Goal: Transaction & Acquisition: Download file/media

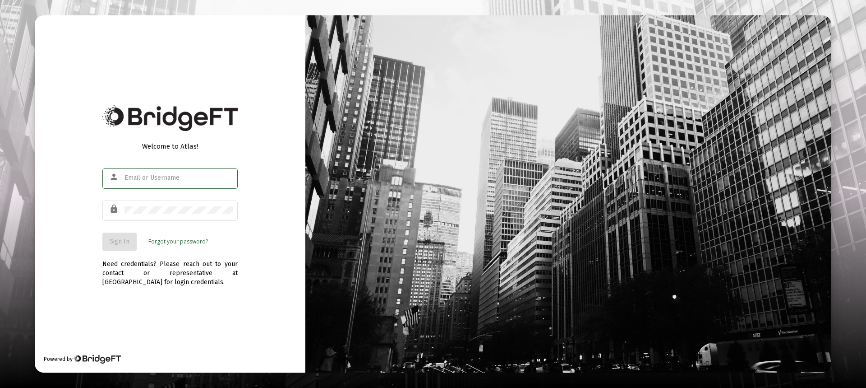
click at [152, 178] on input "text" at bounding box center [179, 177] width 108 height 7
type input "[PERSON_NAME][EMAIL_ADDRESS][DOMAIN_NAME]"
click at [118, 243] on span "Sign In" at bounding box center [120, 241] width 20 height 8
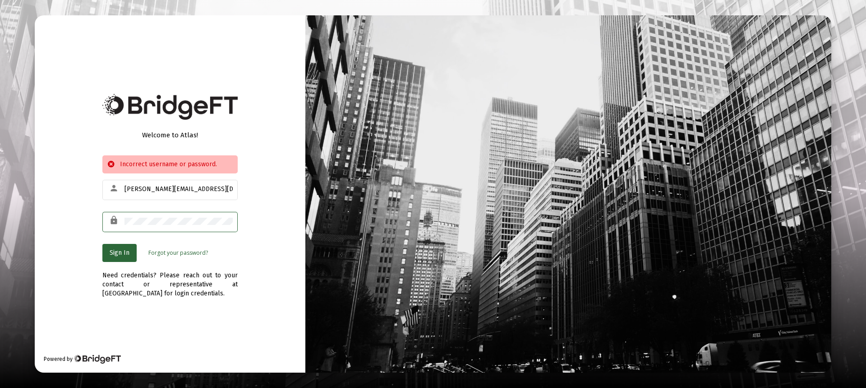
click at [117, 219] on div "lock" at bounding box center [169, 221] width 135 height 22
click at [112, 250] on span "Sign In" at bounding box center [120, 253] width 20 height 8
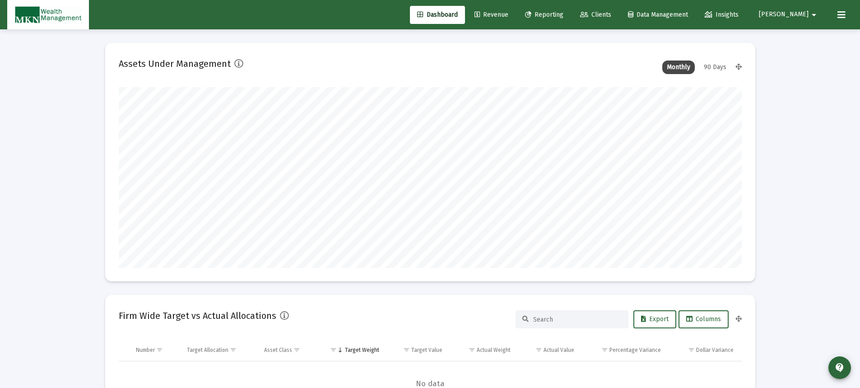
type input "[DATE]"
click at [553, 13] on span "Reporting" at bounding box center [544, 15] width 38 height 8
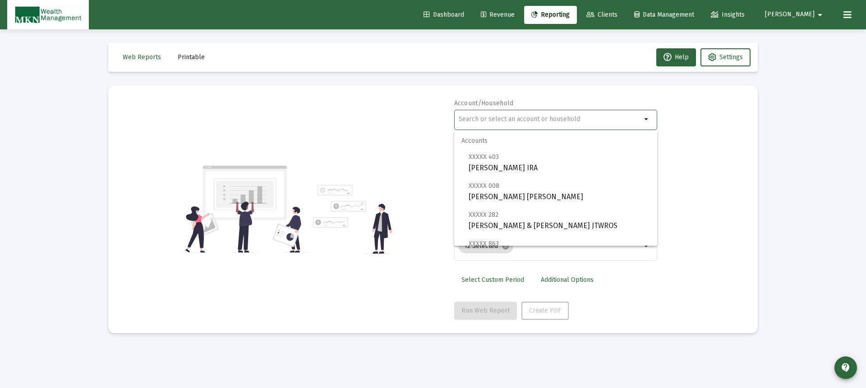
click at [511, 117] on input "text" at bounding box center [550, 119] width 183 height 7
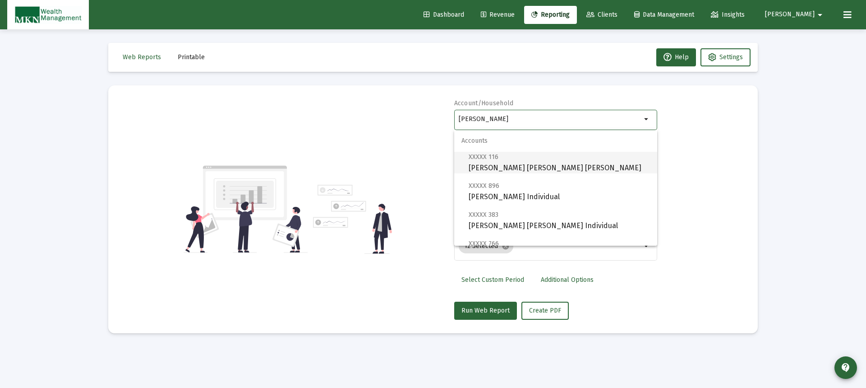
click at [518, 159] on span "XXXXX 116 [PERSON_NAME] [PERSON_NAME] [PERSON_NAME]" at bounding box center [559, 162] width 181 height 22
type input "[PERSON_NAME] [PERSON_NAME] [PERSON_NAME]"
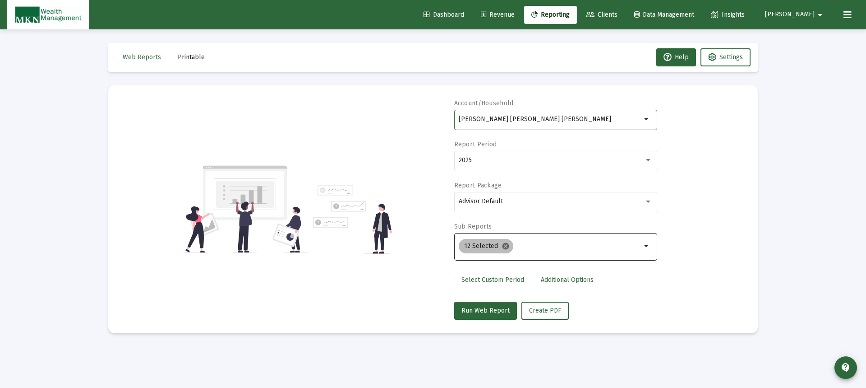
click at [507, 244] on mat-icon "cancel" at bounding box center [506, 246] width 8 height 8
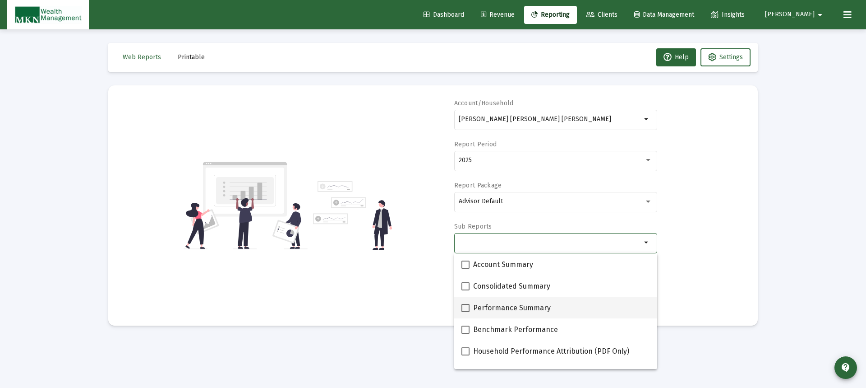
click at [465, 307] on span at bounding box center [466, 308] width 8 height 8
click at [465, 312] on input "Performance Summary" at bounding box center [465, 312] width 0 height 0
checkbox input "true"
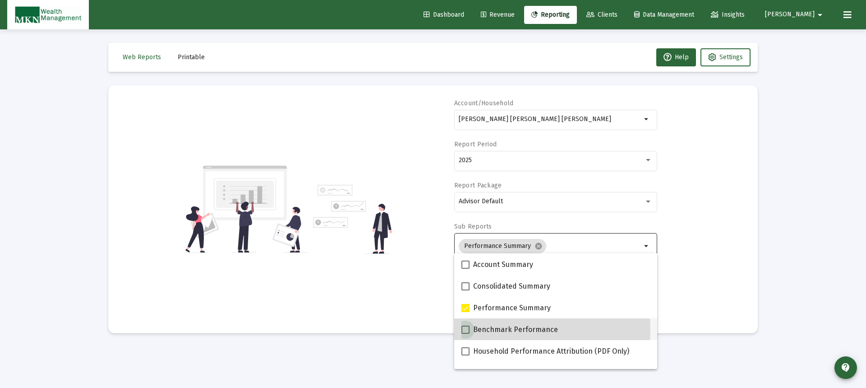
click at [469, 329] on span at bounding box center [466, 329] width 8 height 8
click at [466, 333] on input "Benchmark Performance" at bounding box center [465, 333] width 0 height 0
checkbox input "true"
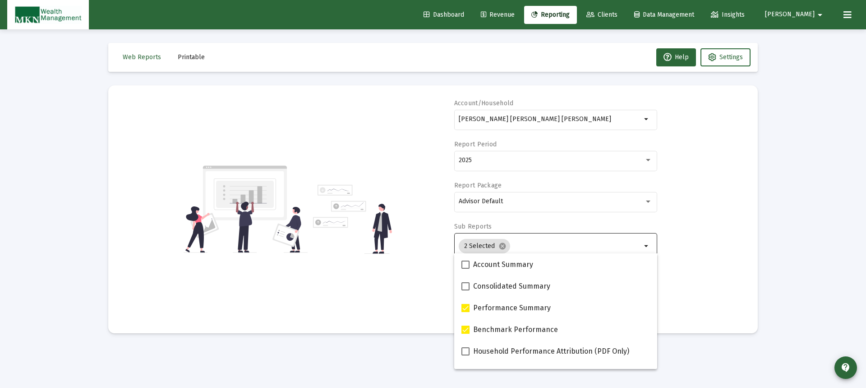
click at [422, 300] on div "Account/Household [PERSON_NAME] [PERSON_NAME] IRA arrow_drop_down Report Period…" at bounding box center [433, 209] width 623 height 221
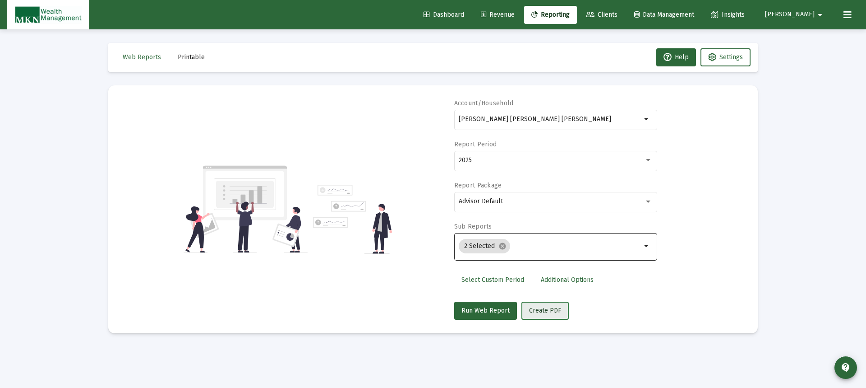
click at [540, 308] on span "Create PDF" at bounding box center [545, 310] width 32 height 8
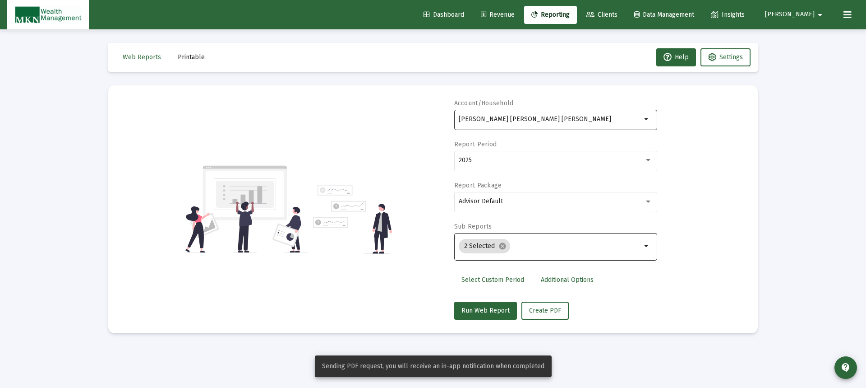
click at [557, 115] on div "[PERSON_NAME] [PERSON_NAME] [PERSON_NAME]" at bounding box center [550, 119] width 183 height 22
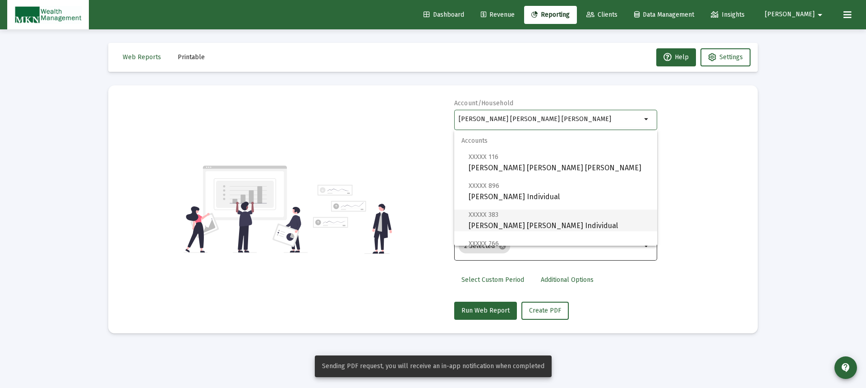
click at [530, 222] on span "XXXXX 383 [PERSON_NAME] [PERSON_NAME] Individual" at bounding box center [559, 220] width 181 height 22
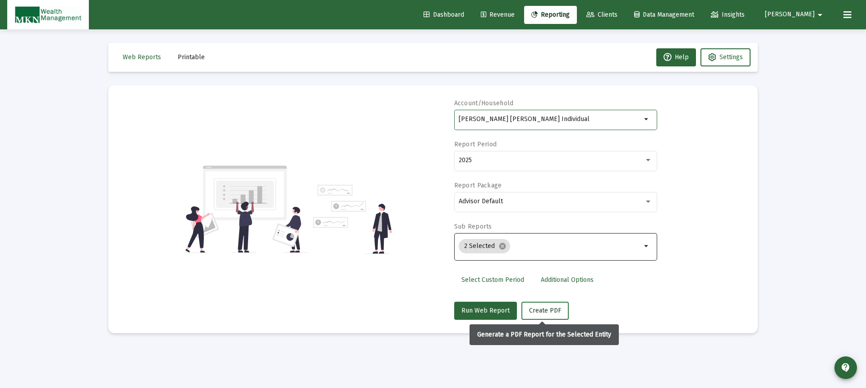
drag, startPoint x: 526, startPoint y: 312, endPoint x: 531, endPoint y: 303, distance: 10.3
click at [526, 312] on button "Create PDF" at bounding box center [545, 310] width 47 height 18
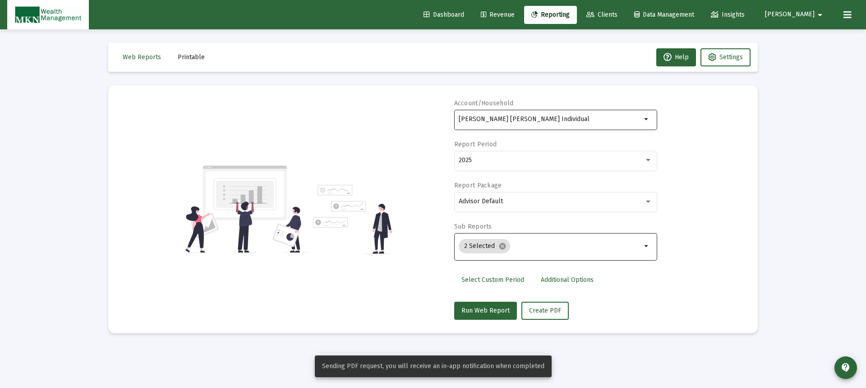
click at [558, 125] on div "[PERSON_NAME] [PERSON_NAME] Individual" at bounding box center [550, 119] width 183 height 22
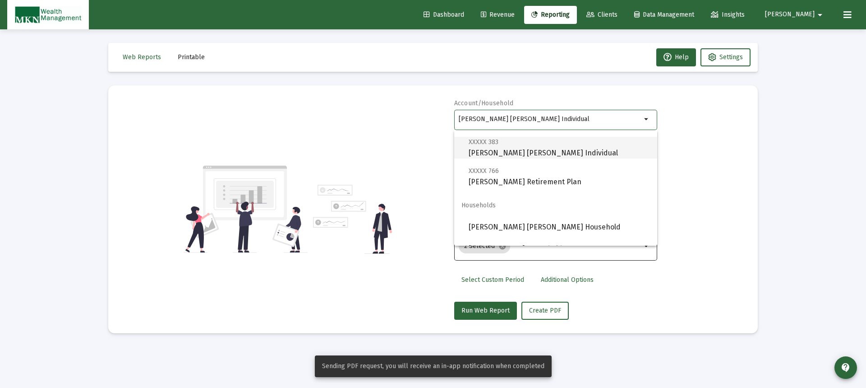
scroll to position [87, 0]
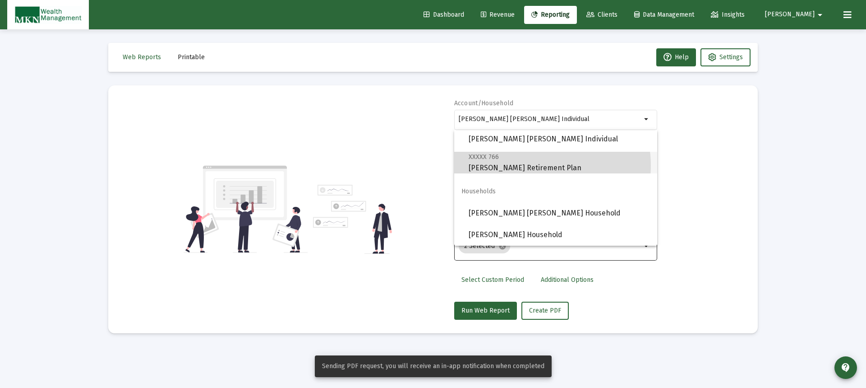
click at [530, 166] on span "XXXXX 766 [PERSON_NAME] Retirement Plan" at bounding box center [559, 162] width 181 height 22
type input "[PERSON_NAME] Retirement Plan"
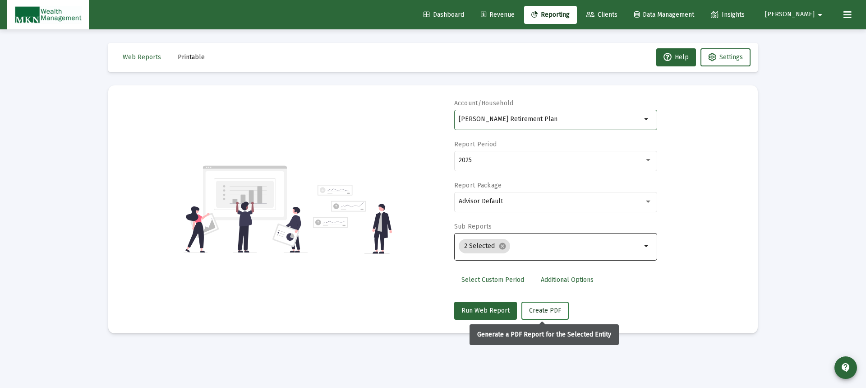
click at [542, 309] on span "Create PDF" at bounding box center [545, 310] width 32 height 8
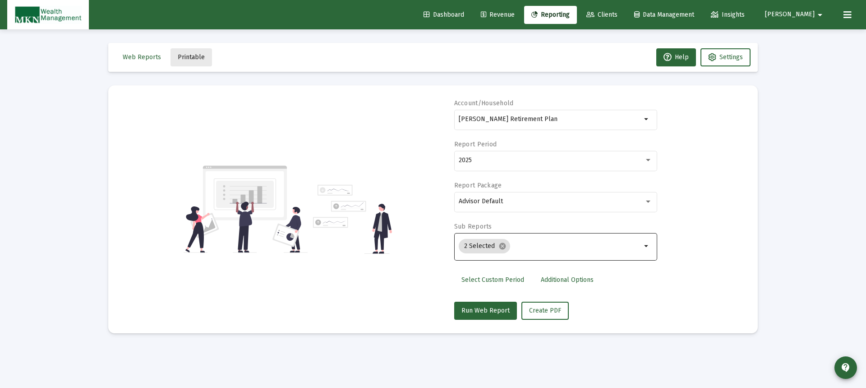
click at [191, 56] on span "Printable" at bounding box center [191, 57] width 27 height 8
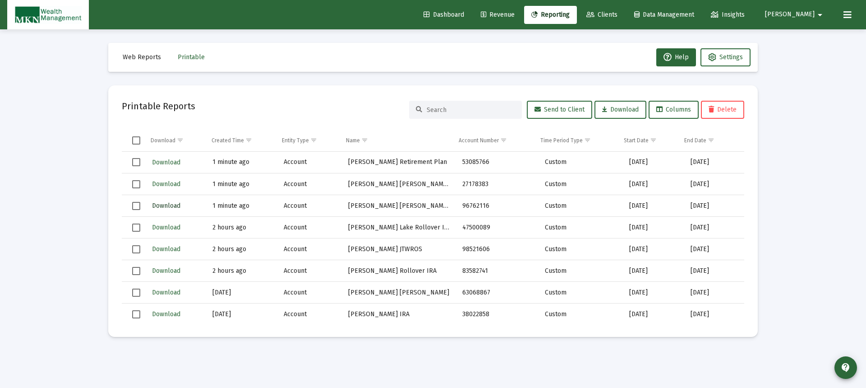
click at [175, 204] on span "Download" at bounding box center [166, 206] width 28 height 8
click at [175, 184] on span "Download" at bounding box center [166, 184] width 28 height 8
click at [174, 162] on span "Download" at bounding box center [166, 162] width 28 height 8
